Goal: Task Accomplishment & Management: Use online tool/utility

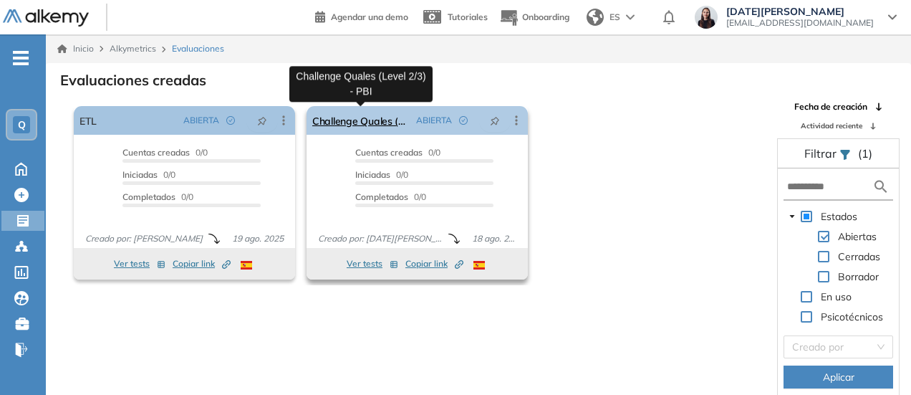
click at [379, 120] on link "Challenge Quales (Level 2/3) - PBI" at bounding box center [361, 120] width 98 height 29
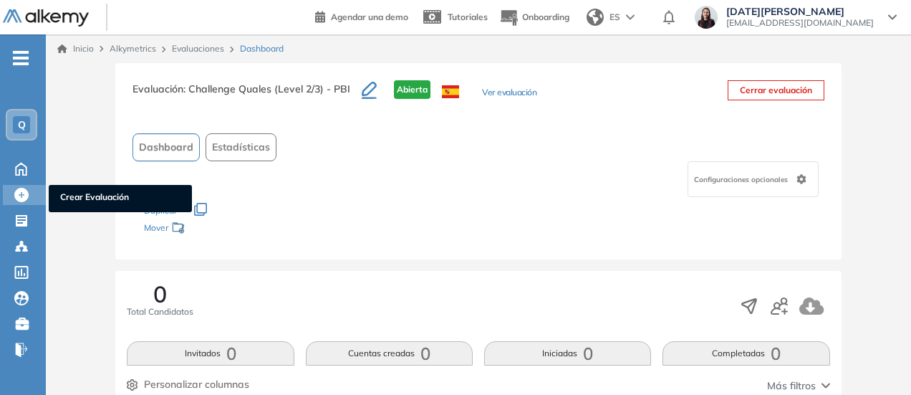
click at [31, 196] on div at bounding box center [22, 193] width 17 height 17
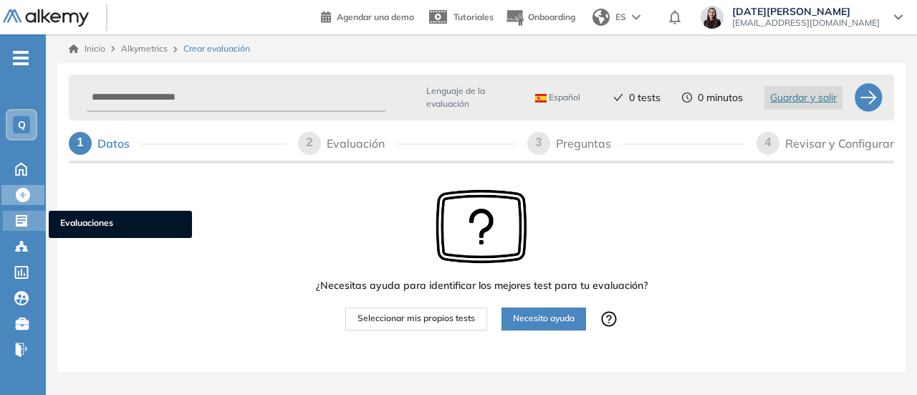
click at [27, 223] on icon at bounding box center [21, 220] width 11 height 11
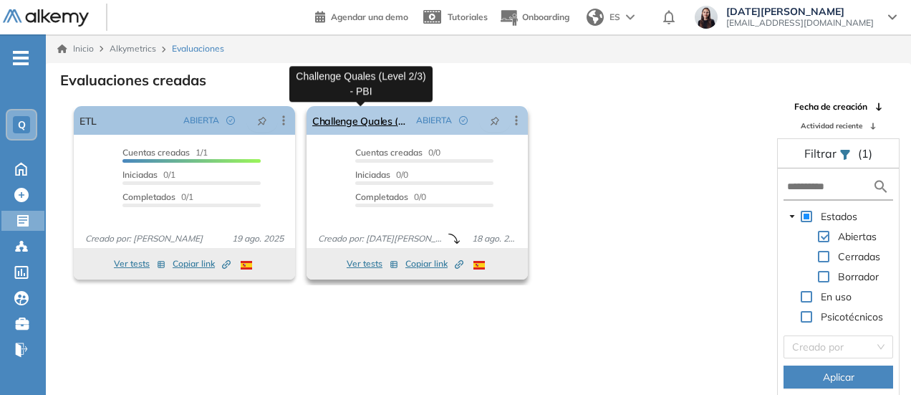
click at [373, 118] on link "Challenge Quales (Level 2/3) - PBI" at bounding box center [361, 120] width 98 height 29
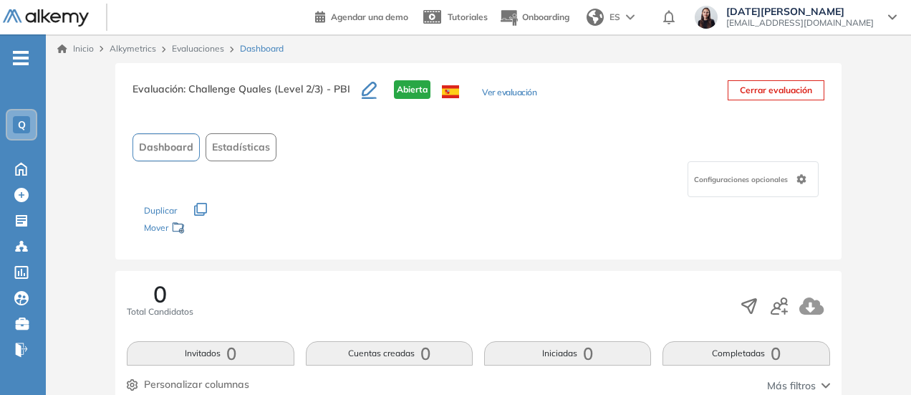
click at [365, 87] on icon "button" at bounding box center [369, 89] width 15 height 14
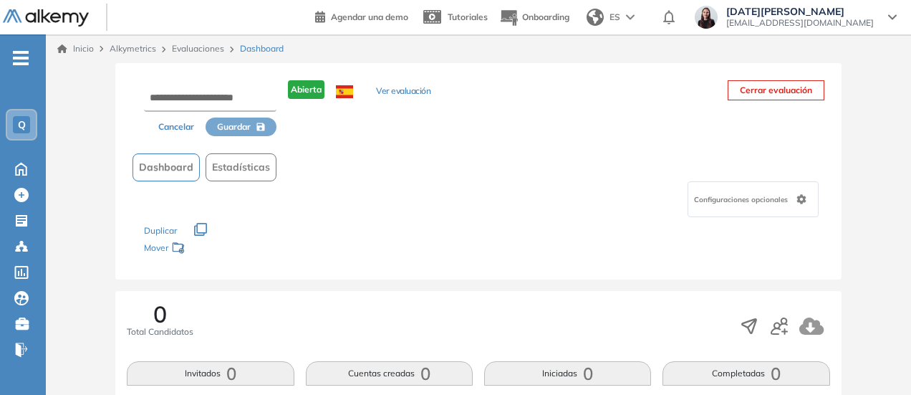
click at [408, 82] on div "Cancelar Guardar Abierta Ver evaluación" at bounding box center [282, 108] width 298 height 56
click at [407, 88] on button "Ver evaluación" at bounding box center [403, 92] width 54 height 15
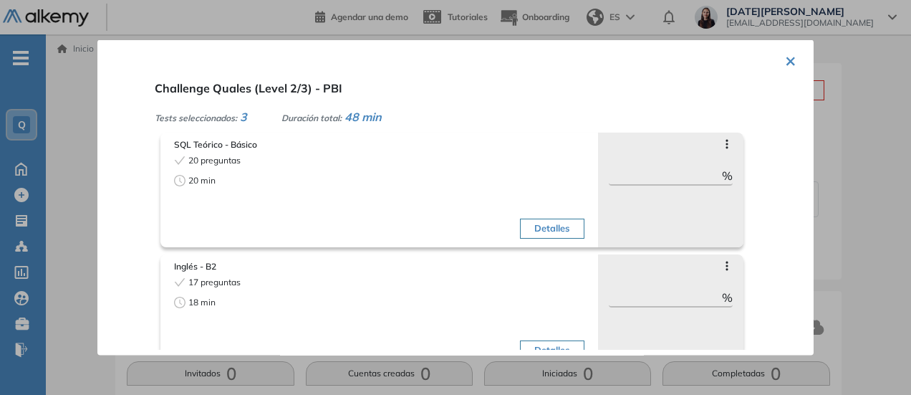
click at [778, 63] on div "× Challenge Quales (Level 2/3) - PBI Tests seleccionados: 3 Duración total: 48 …" at bounding box center [455, 197] width 716 height 316
click at [787, 64] on button "×" at bounding box center [790, 59] width 11 height 28
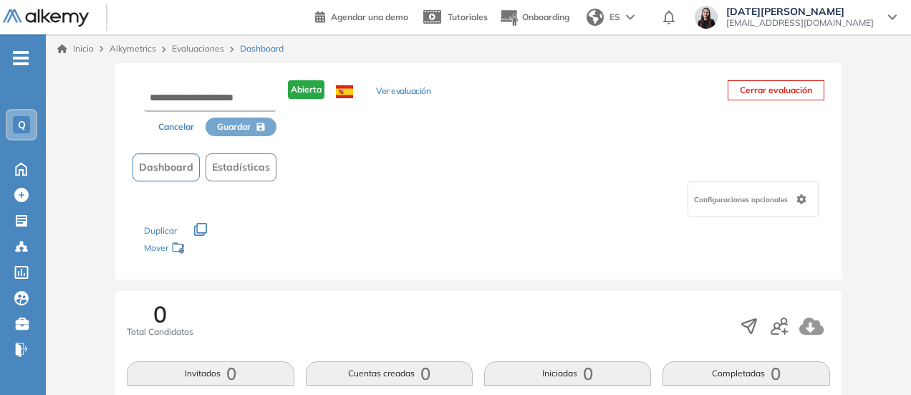
click at [324, 250] on div "Los siguientes tests ya no están disponibles o tienen una nueva versión Revisa …" at bounding box center [478, 239] width 668 height 45
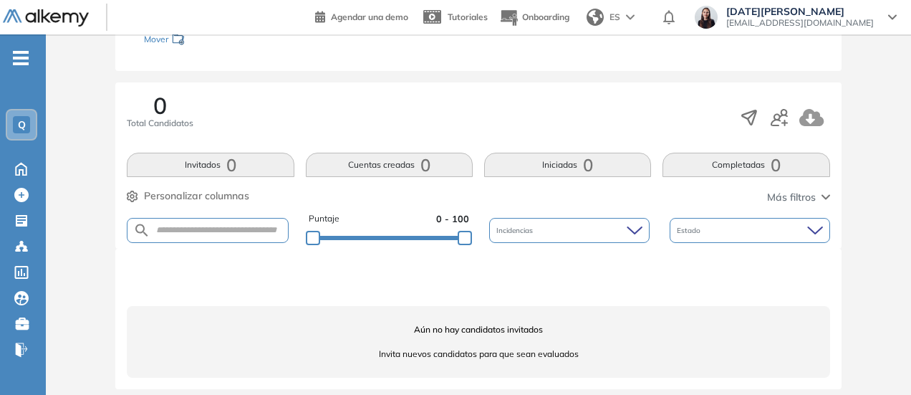
scroll to position [215, 0]
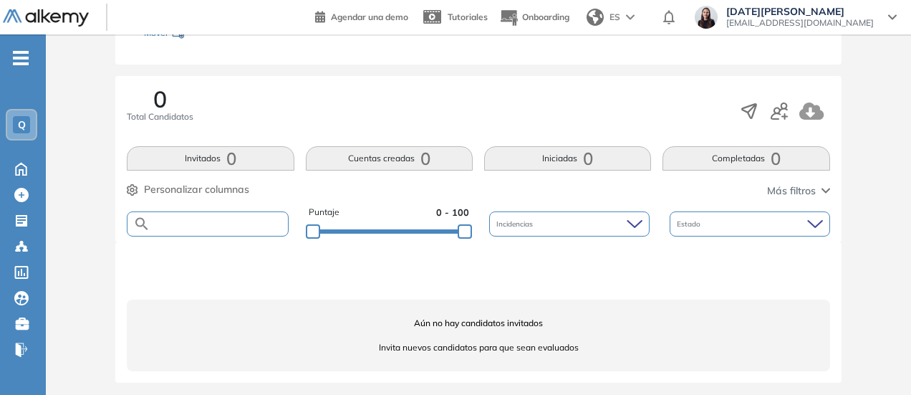
click at [236, 218] on input "text" at bounding box center [218, 223] width 137 height 11
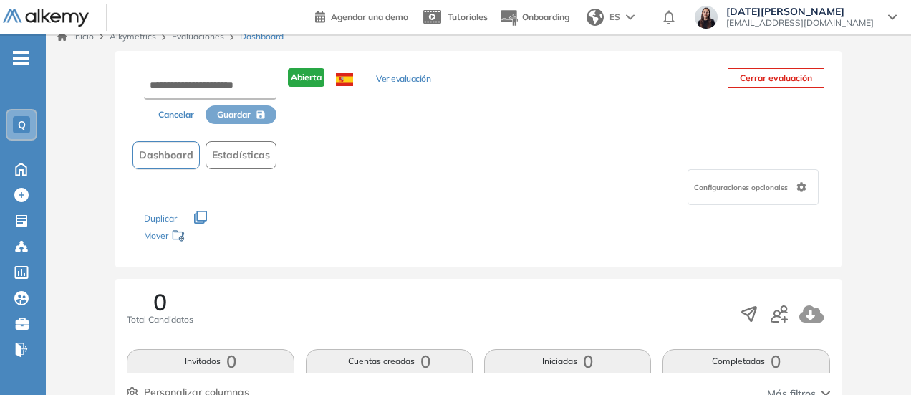
scroll to position [0, 0]
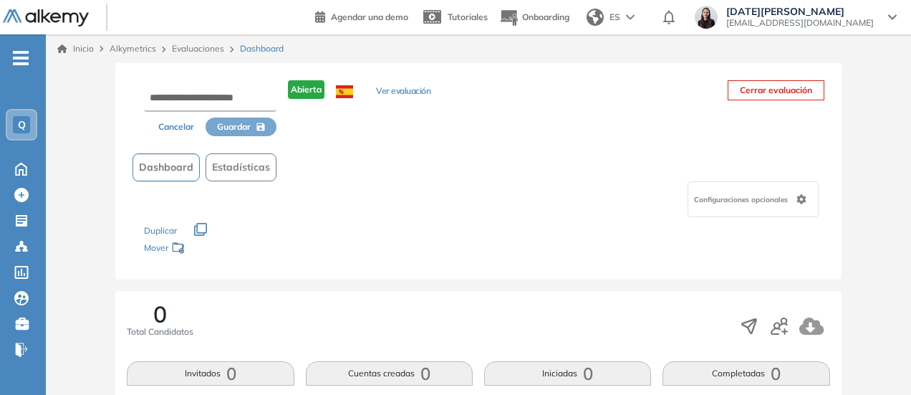
click at [292, 272] on div "Cancelar Guardar Abierta Ver evaluación Cerrar evaluación Dashboard Estadística…" at bounding box center [478, 171] width 726 height 216
click at [311, 221] on div "Duplicar" at bounding box center [478, 223] width 668 height 13
